Goal: Information Seeking & Learning: Learn about a topic

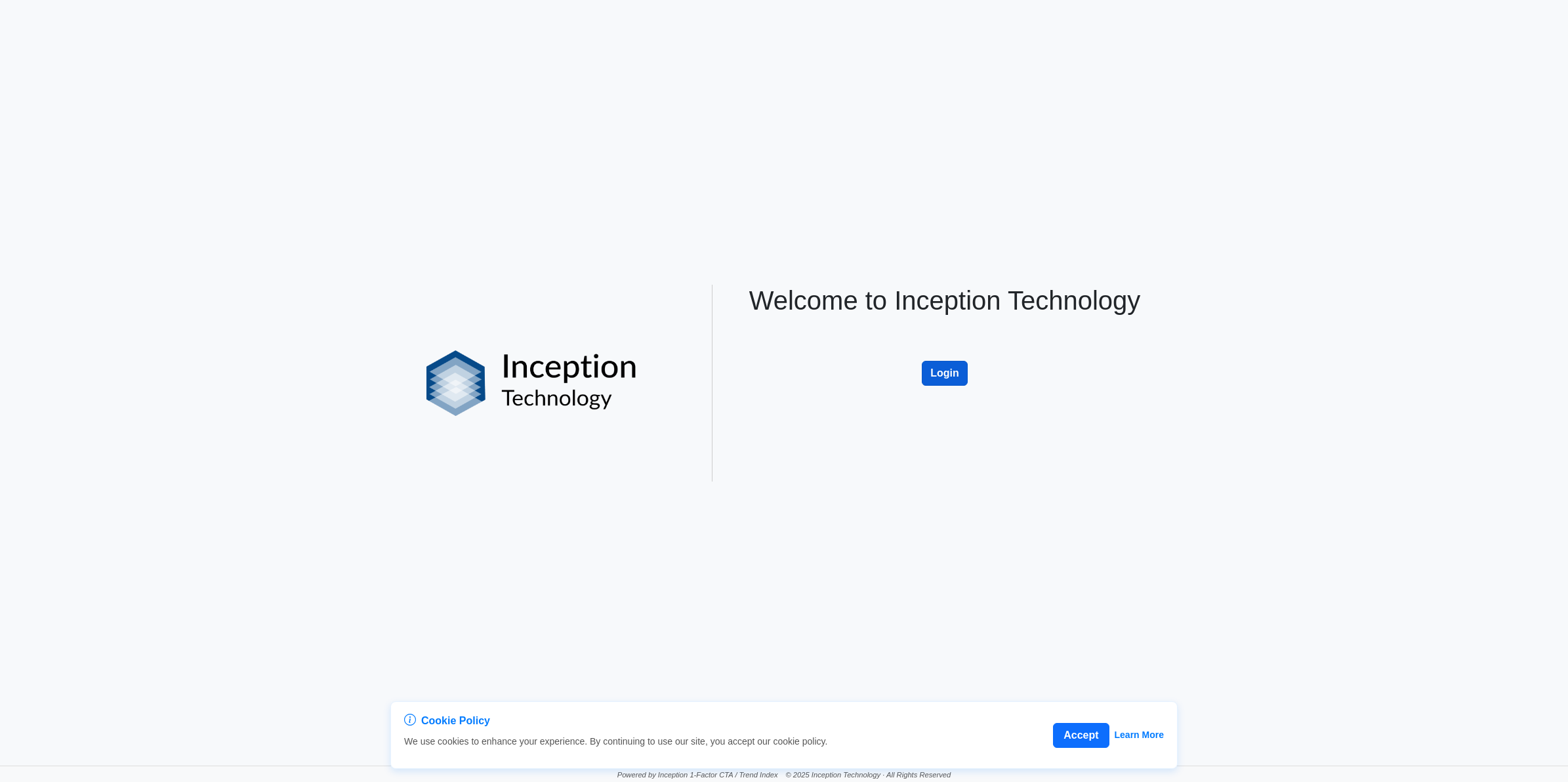
click at [950, 381] on button "Login" at bounding box center [944, 373] width 46 height 25
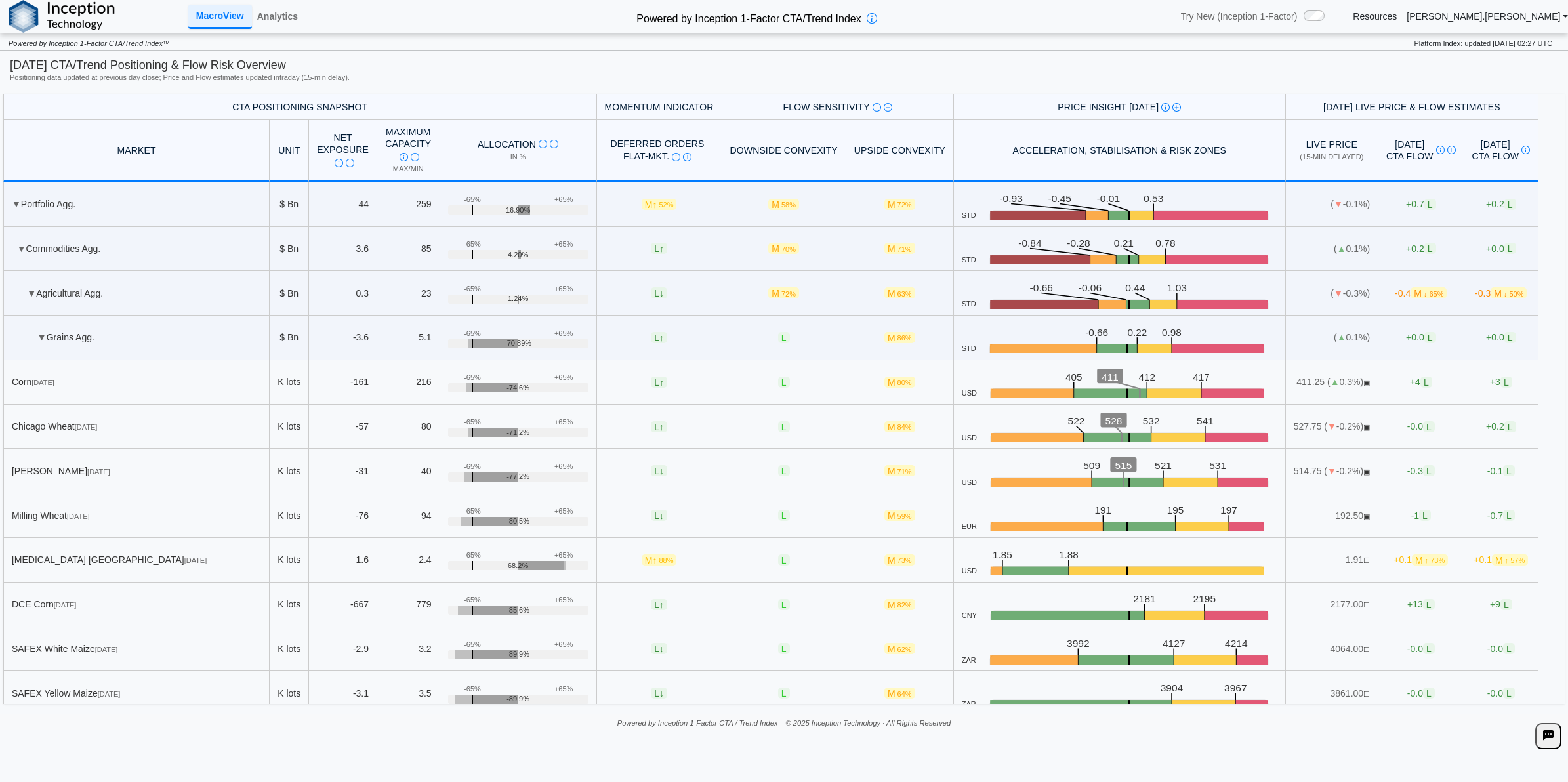
click at [264, 30] on div "Analytics" at bounding box center [278, 17] width 51 height 33
click at [266, 23] on link "Analytics" at bounding box center [278, 16] width 51 height 22
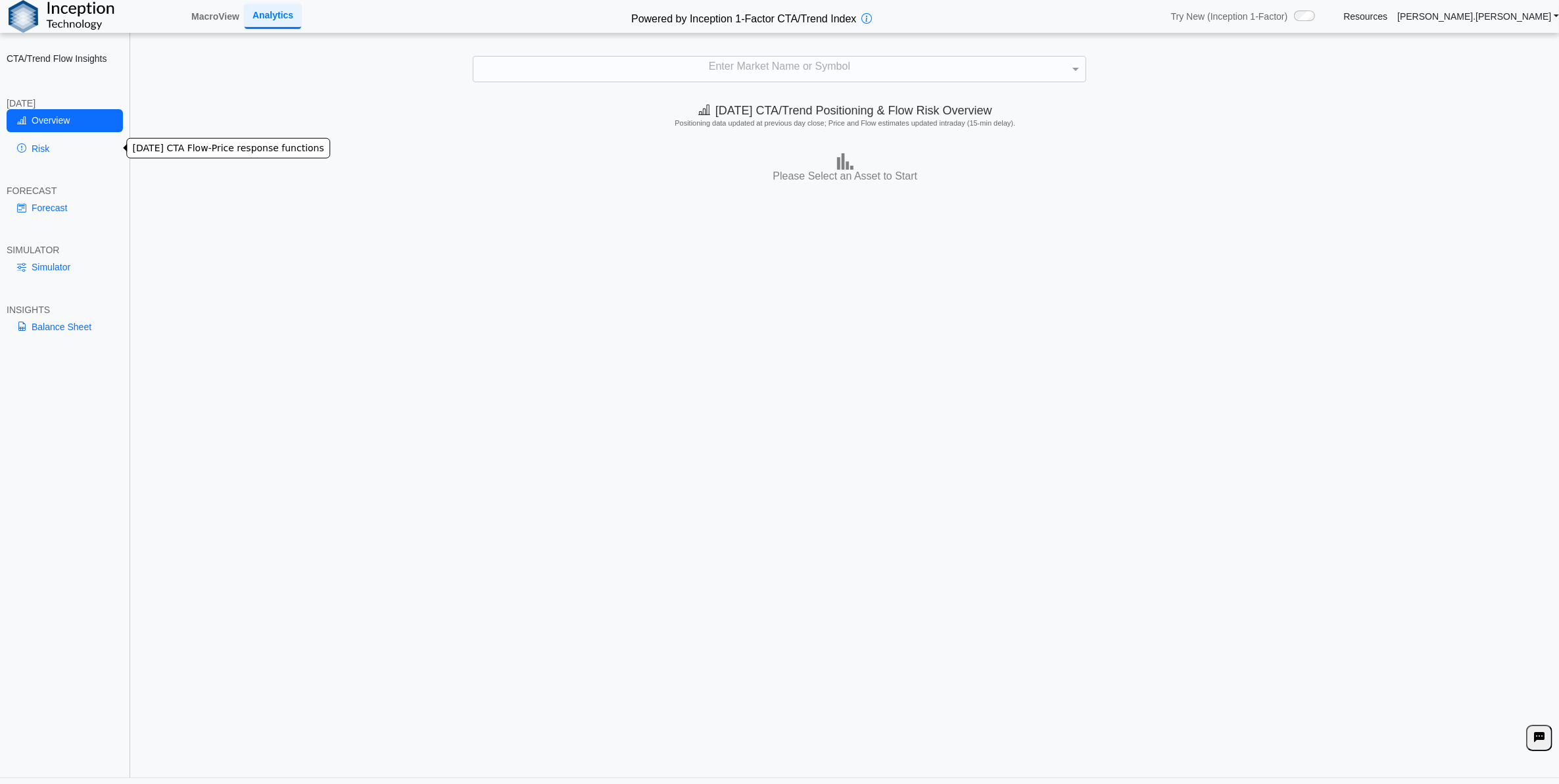
click at [74, 146] on link "Risk" at bounding box center [65, 148] width 116 height 22
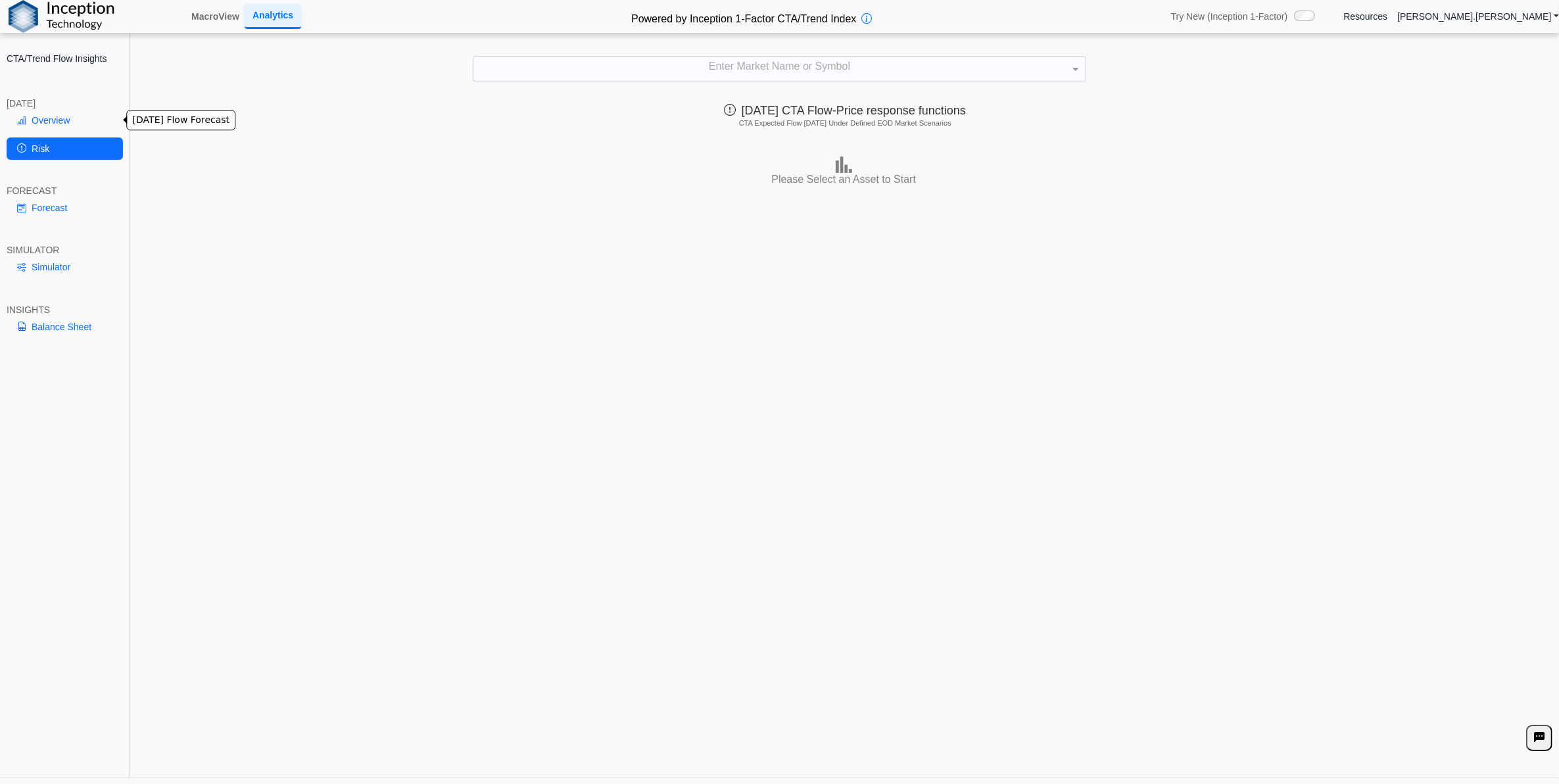
click at [68, 128] on link "Overview" at bounding box center [65, 120] width 116 height 22
click at [740, 77] on div "Enter Market Name or Symbol" at bounding box center [779, 69] width 611 height 25
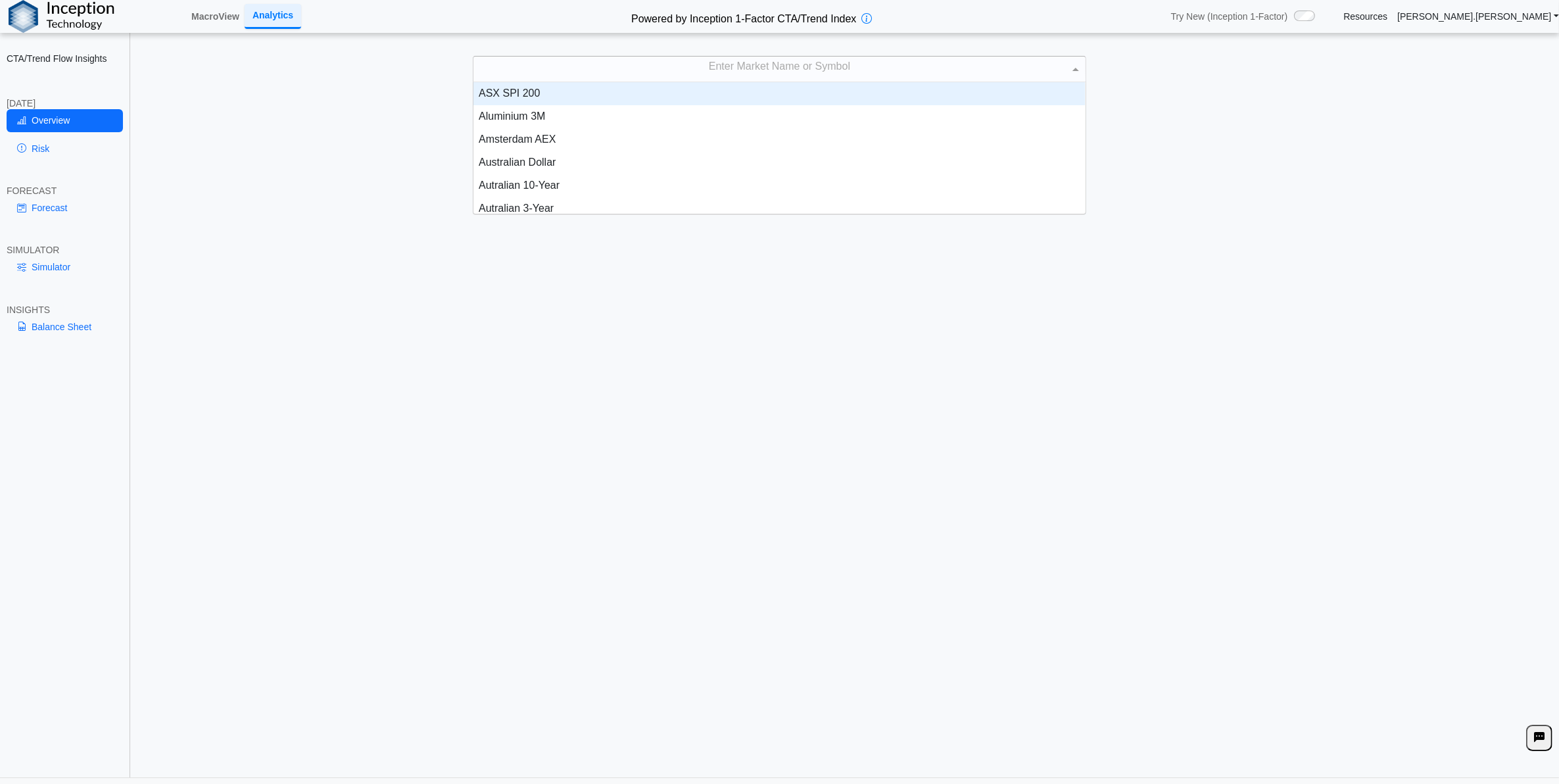
scroll to position [119, 599]
click at [733, 73] on div "Enter Market Name or Symbol" at bounding box center [779, 69] width 611 height 25
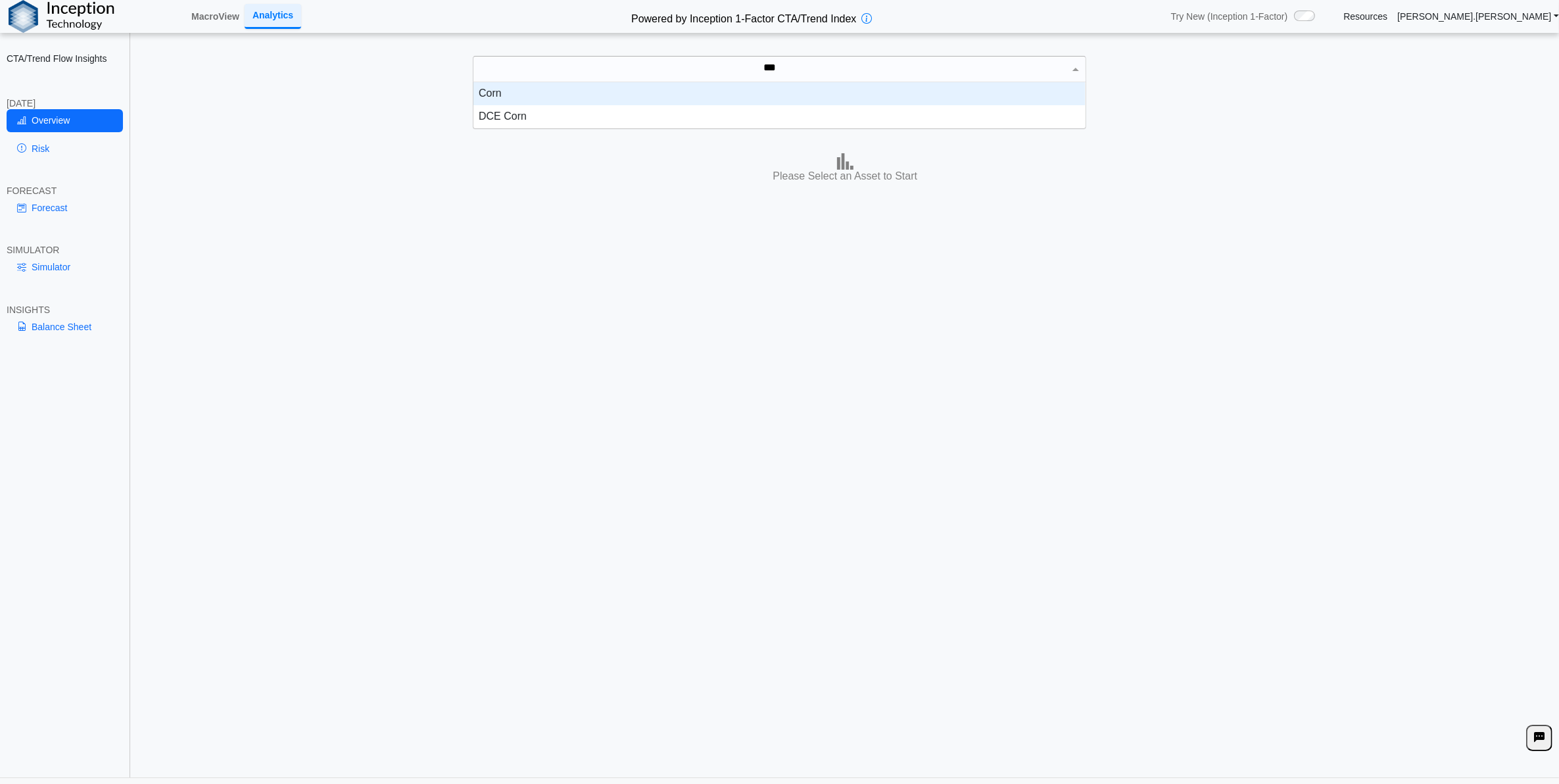
scroll to position [33, 599]
type input "****"
click at [796, 100] on div "Corn" at bounding box center [779, 94] width 611 height 23
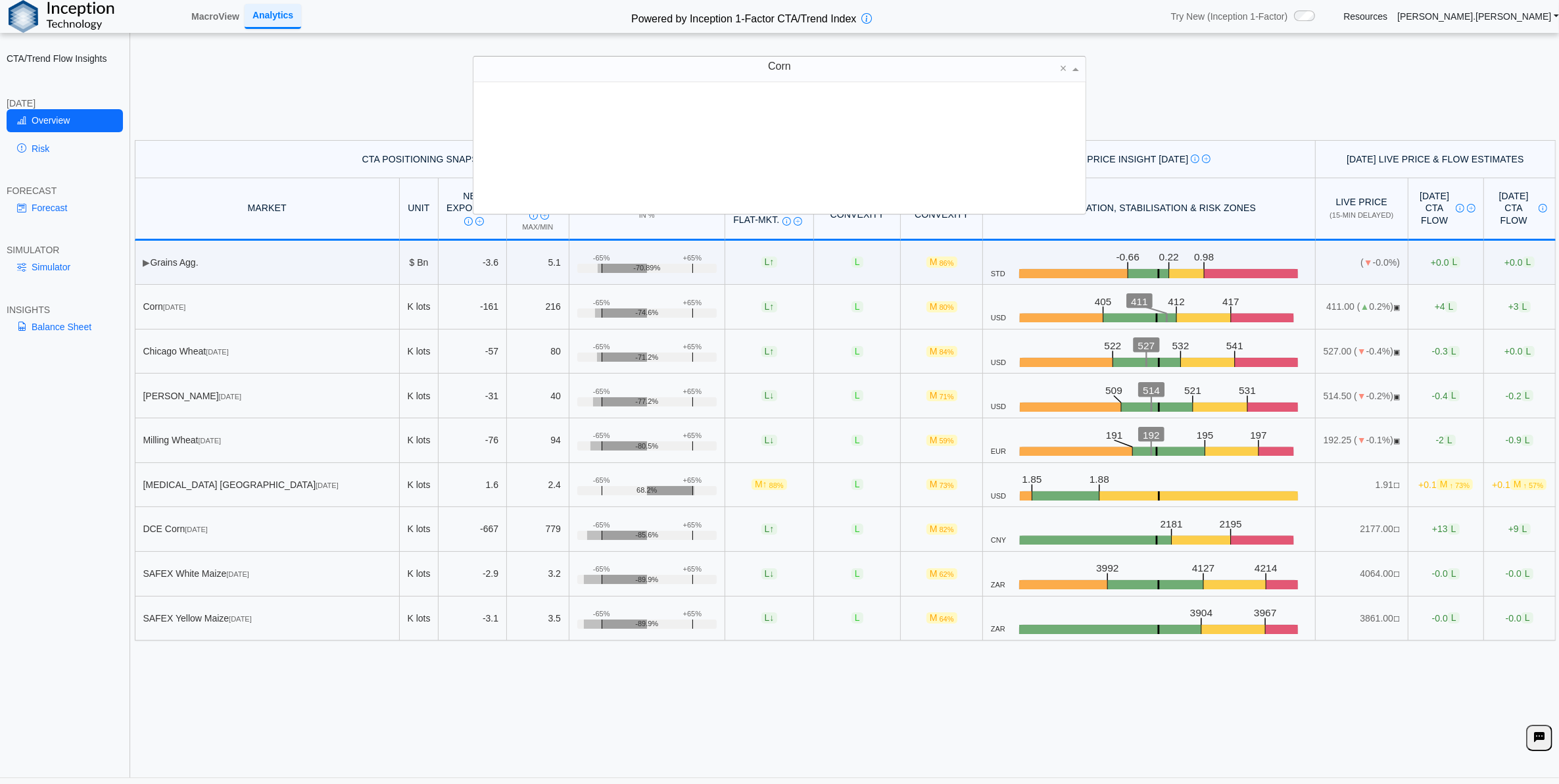
scroll to position [119, 599]
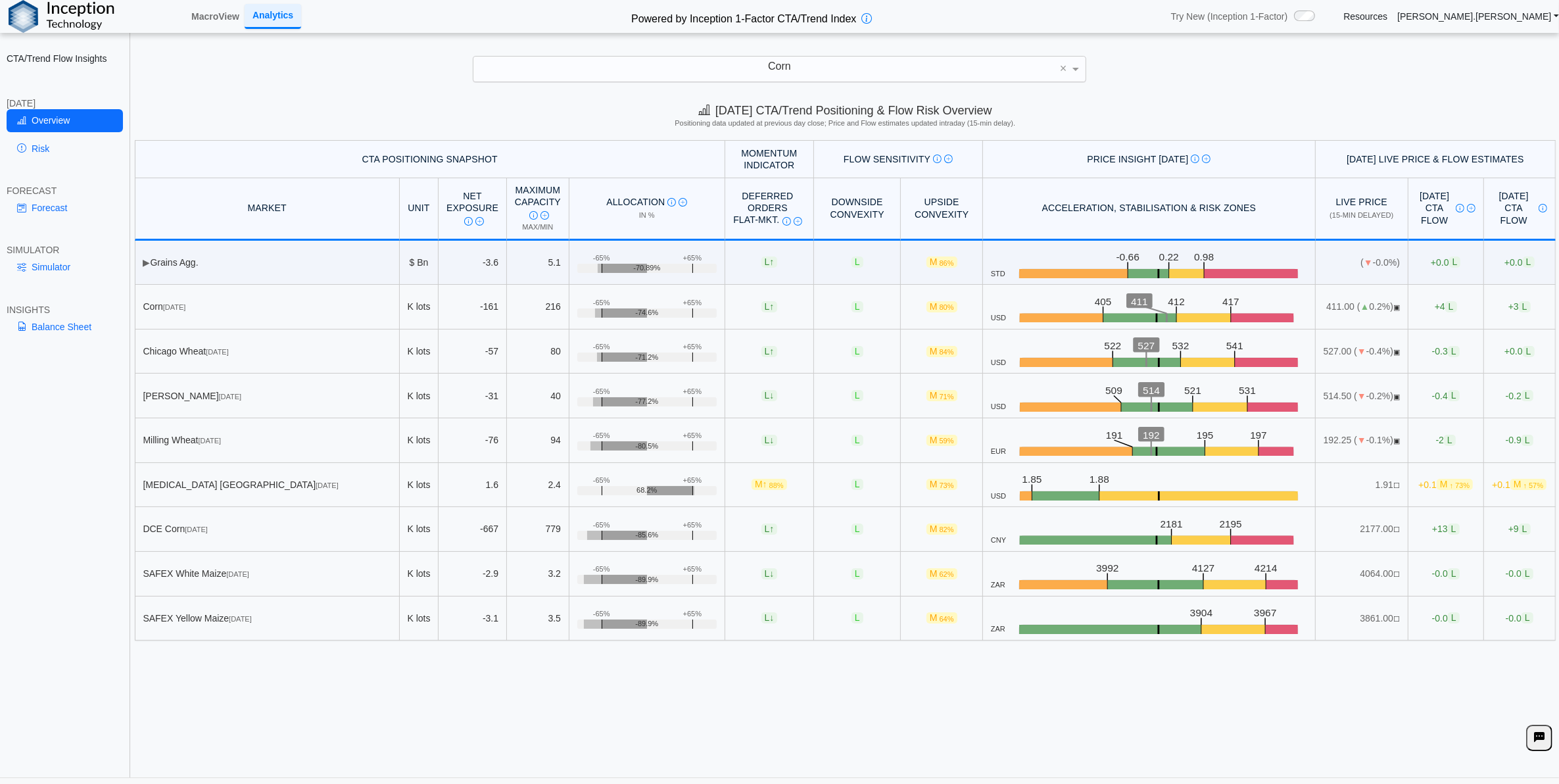
click at [48, 156] on link "Risk" at bounding box center [65, 148] width 116 height 22
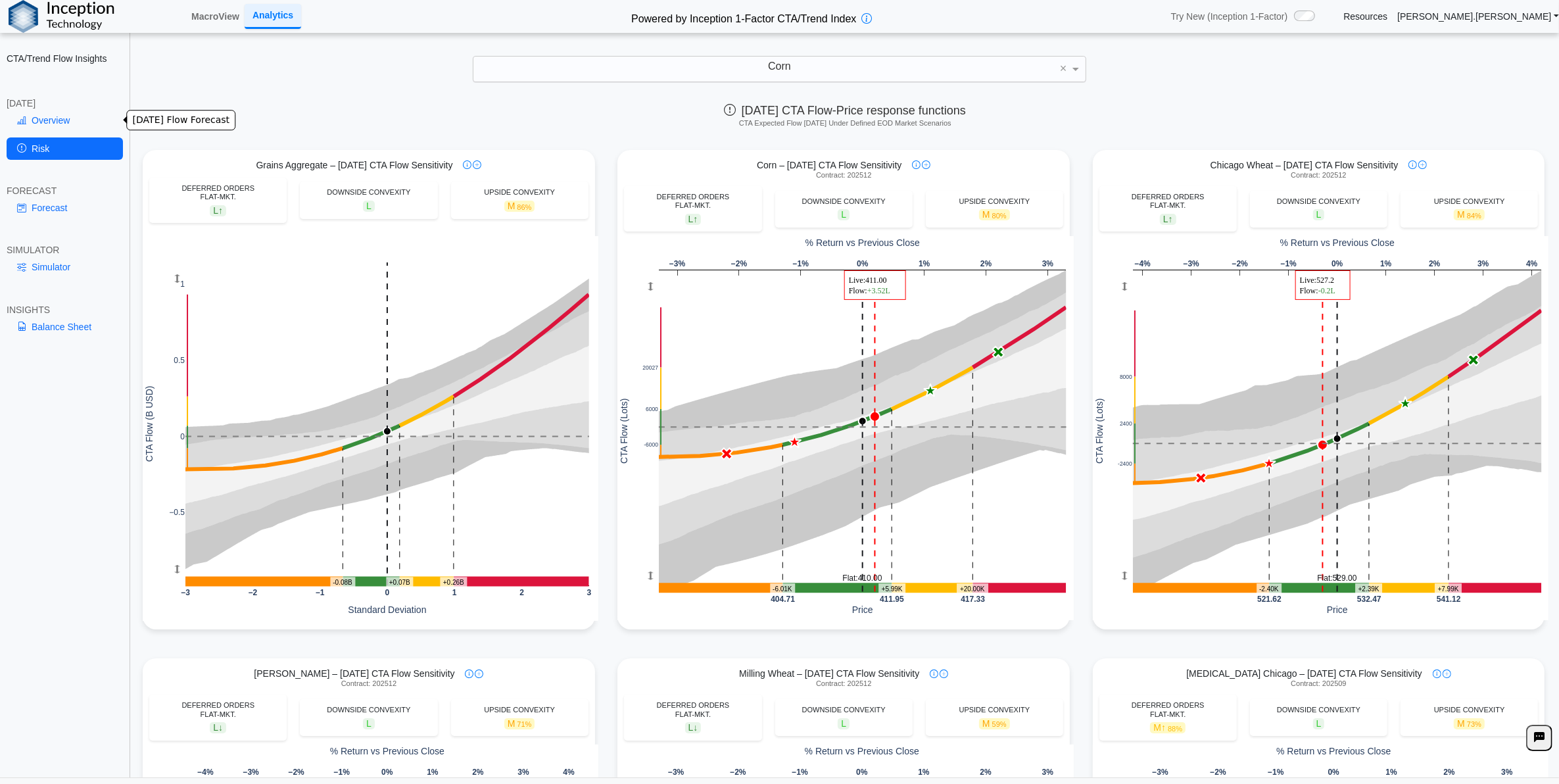
click at [51, 120] on link "Overview" at bounding box center [65, 120] width 116 height 22
